Goal: Find specific page/section

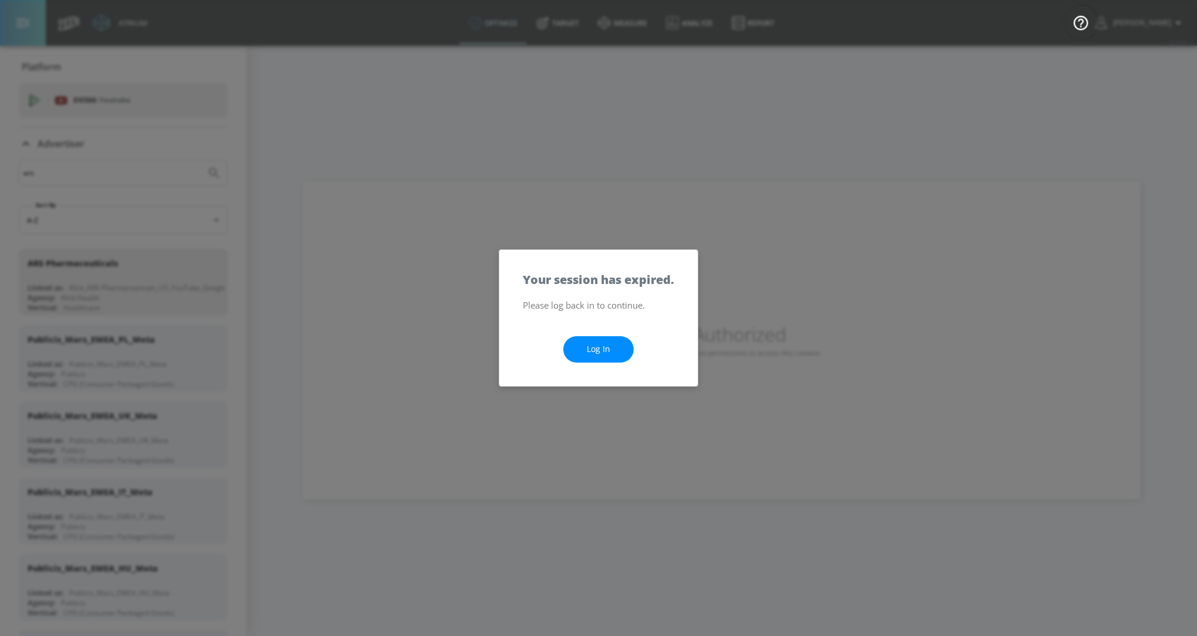
click at [608, 357] on link "Log In" at bounding box center [599, 349] width 70 height 26
